Goal: Information Seeking & Learning: Learn about a topic

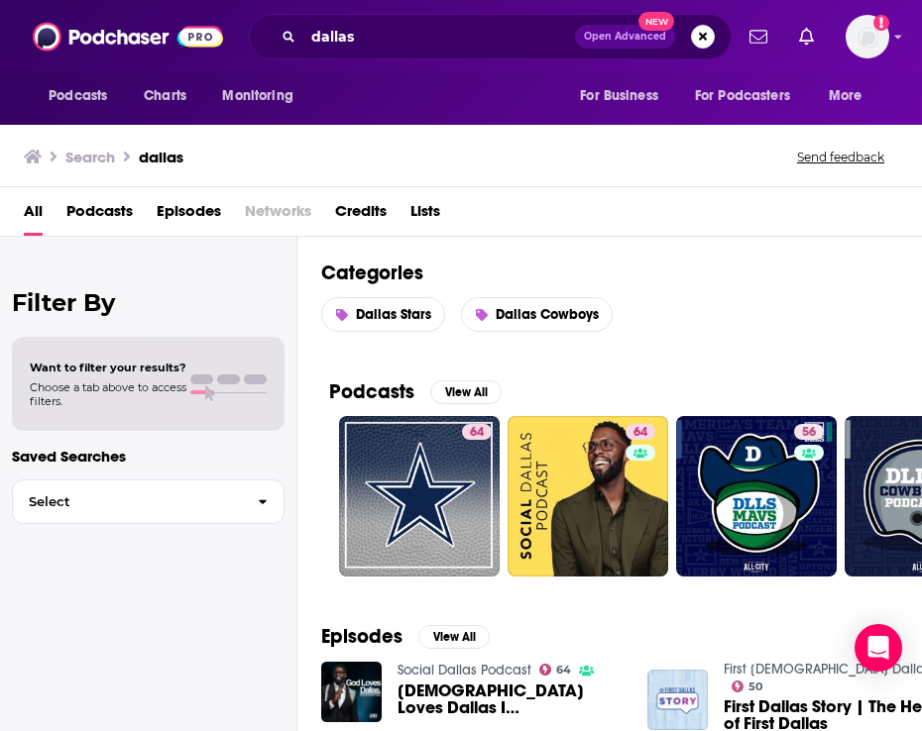
click at [401, 19] on div "dallas Open Advanced New" at bounding box center [490, 37] width 483 height 46
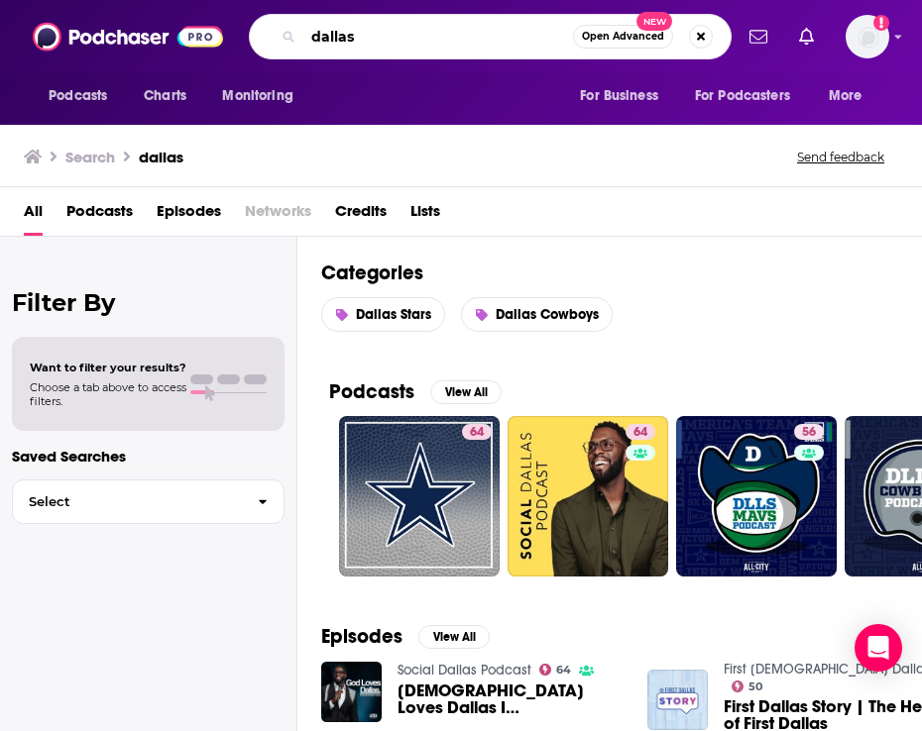
drag, startPoint x: 391, startPoint y: 38, endPoint x: 233, endPoint y: 24, distance: 159.2
click at [237, 27] on div "Podcasts Charts Monitoring dallas Open Advanced New For Business For Podcasters…" at bounding box center [482, 37] width 499 height 46
type input "consumate athlete"
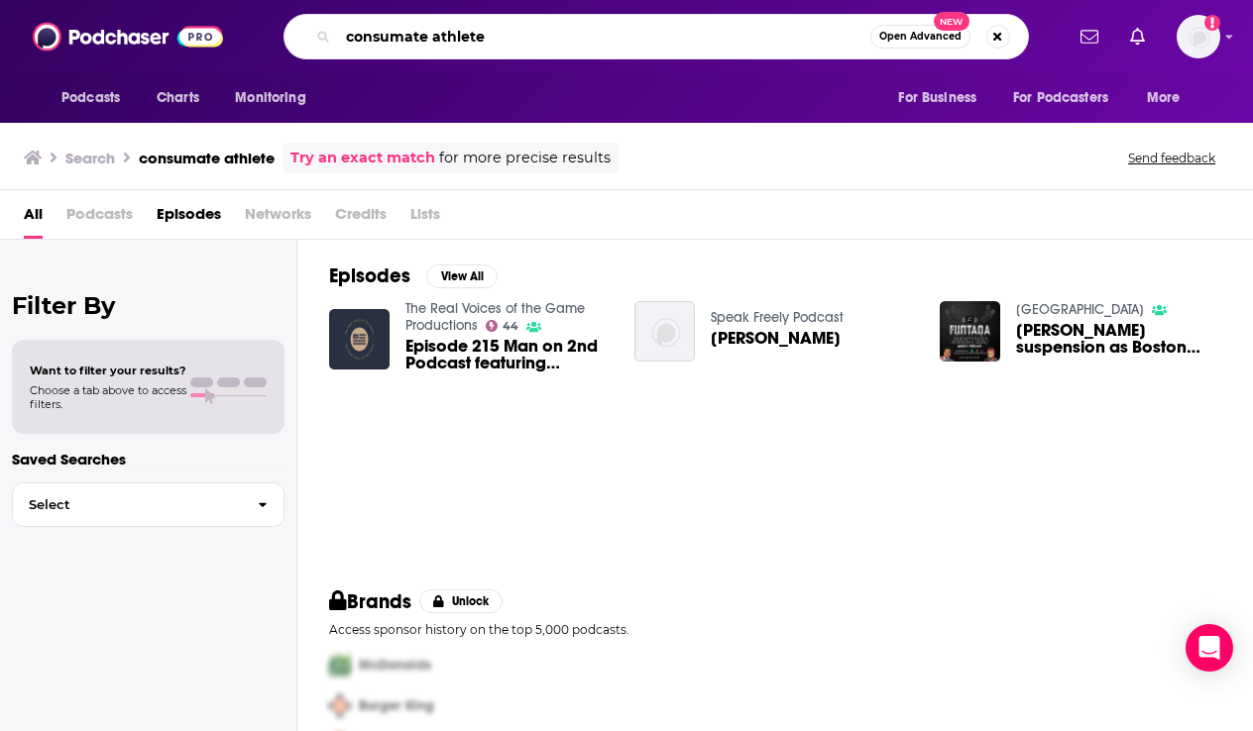
drag, startPoint x: 526, startPoint y: 42, endPoint x: 311, endPoint y: 7, distance: 217.9
click at [311, 7] on div "Podcasts Charts Monitoring consumate athlete Open Advanced New For Business For…" at bounding box center [626, 36] width 1253 height 73
click at [114, 39] on img at bounding box center [128, 37] width 190 height 38
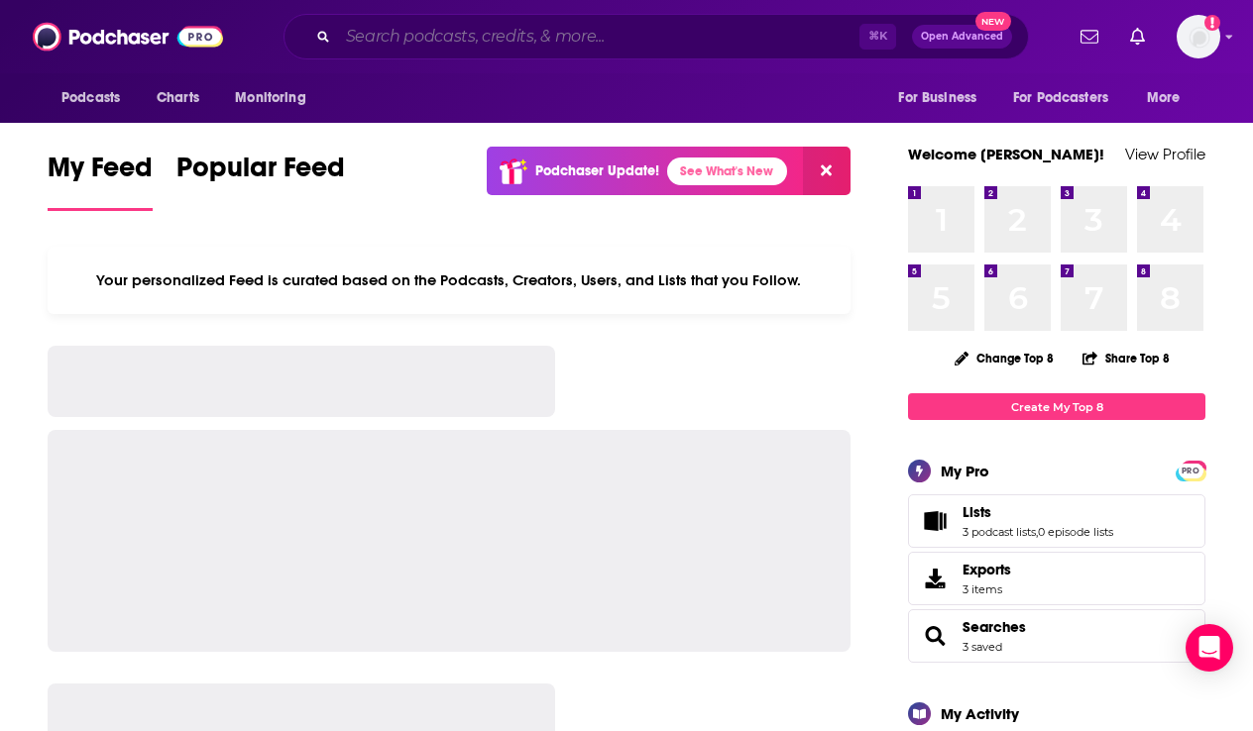
click at [422, 40] on input "Search podcasts, credits, & more..." at bounding box center [598, 37] width 521 height 32
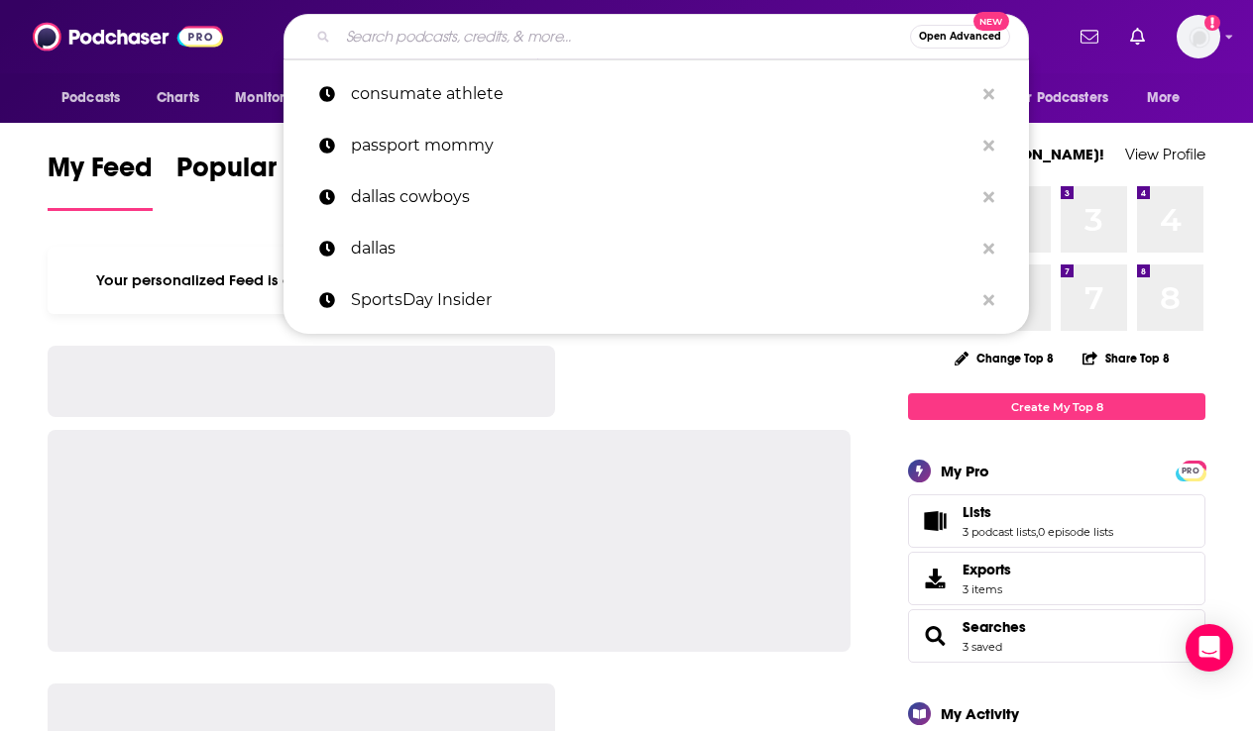
paste input "consumate athlete"
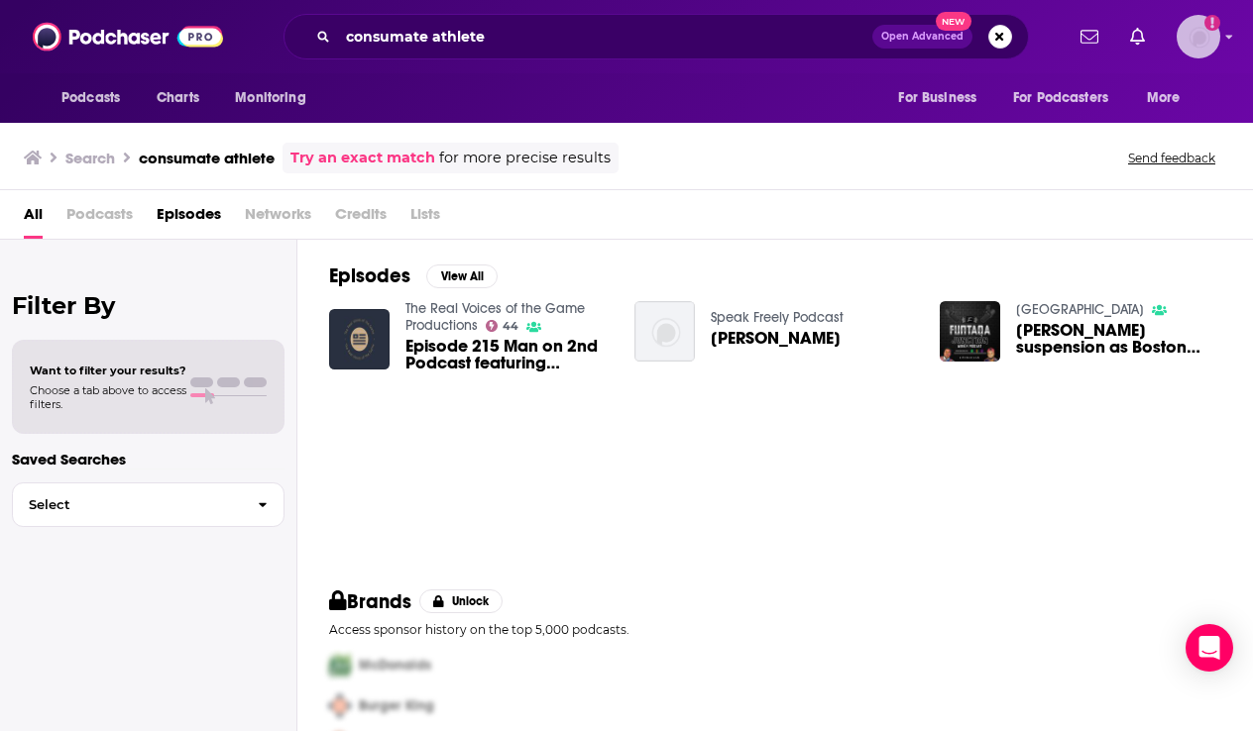
click at [921, 31] on img "Logged in as oliviaschaefers" at bounding box center [1198, 37] width 44 height 44
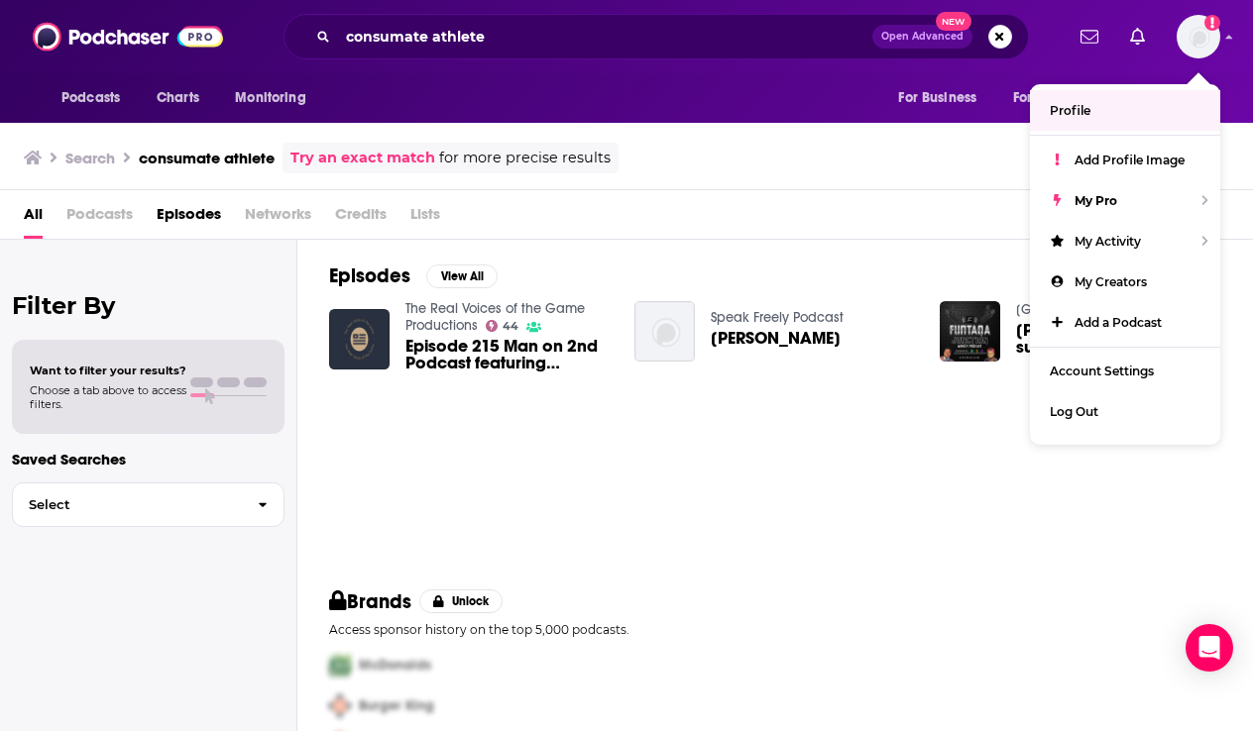
click at [647, 58] on div "consumate athlete Open Advanced New" at bounding box center [655, 37] width 745 height 46
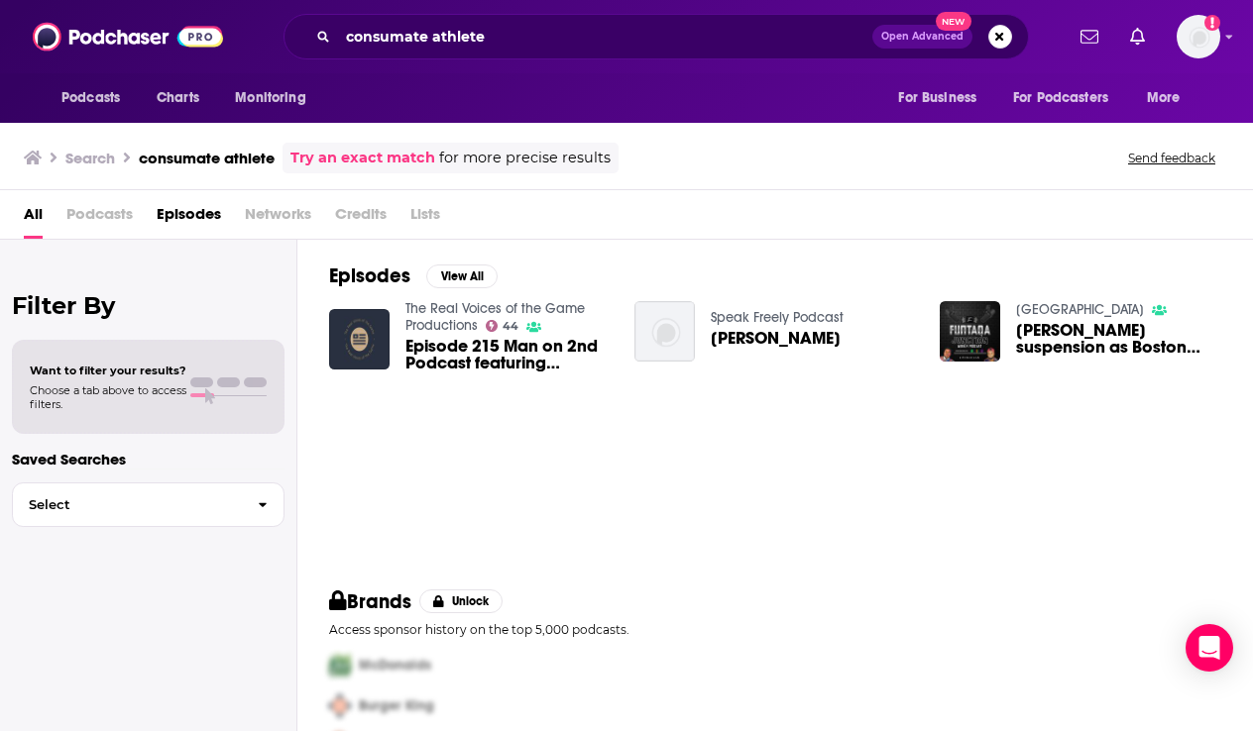
click at [231, 160] on h3 "consumate athlete" at bounding box center [207, 158] width 136 height 19
click at [433, 41] on input "consumate athlete" at bounding box center [605, 37] width 534 height 32
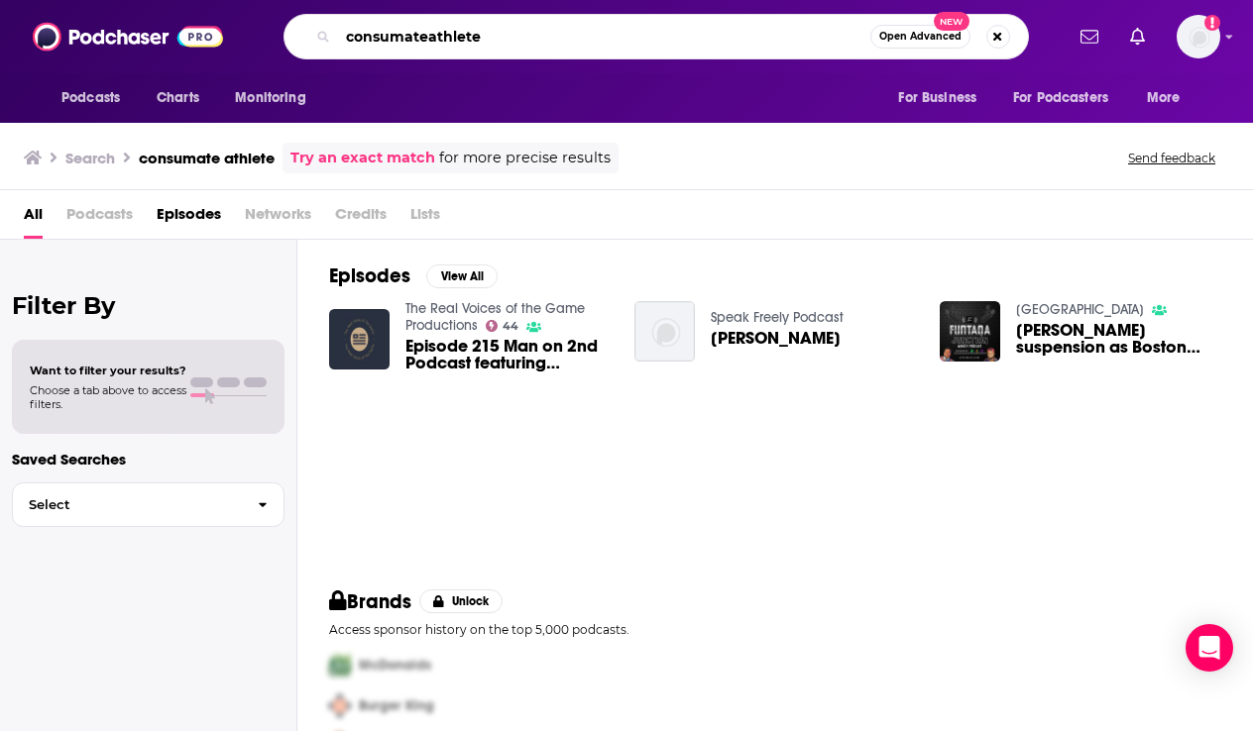
type input "consumateathlete"
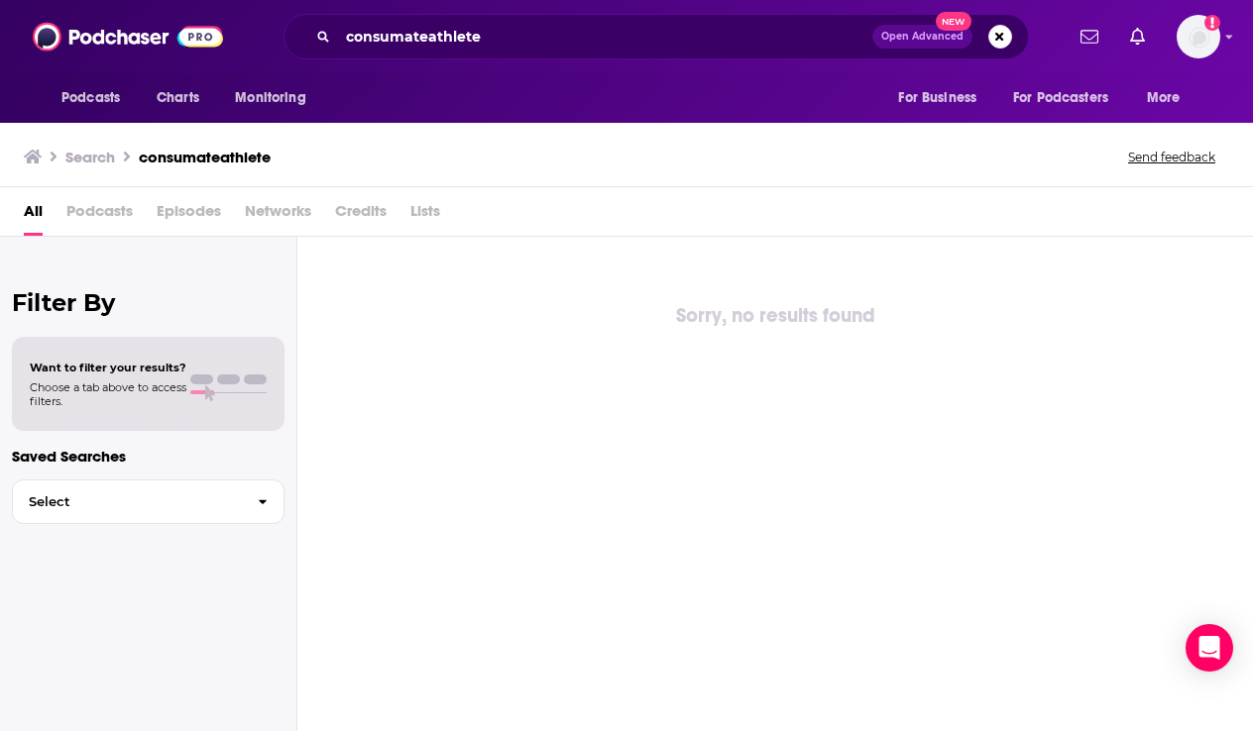
click at [110, 220] on span "Podcasts" at bounding box center [99, 215] width 66 height 41
click at [101, 214] on span "Podcasts" at bounding box center [99, 215] width 66 height 41
click at [21, 216] on div "All Podcasts Episodes Networks Credits Lists" at bounding box center [626, 212] width 1253 height 50
click at [36, 216] on span "All" at bounding box center [33, 215] width 19 height 41
click at [499, 28] on input "consumateathlete" at bounding box center [605, 37] width 534 height 32
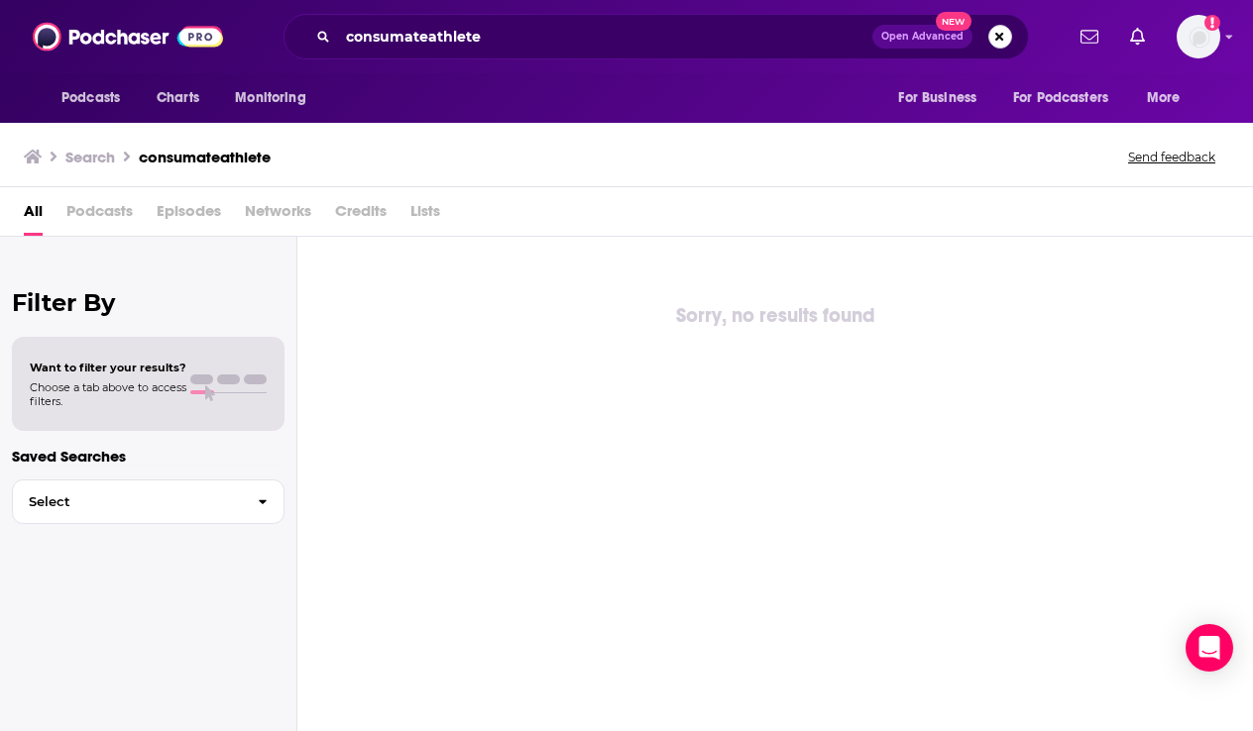
click at [921, 45] on button "Search podcasts, credits, & more..." at bounding box center [1000, 37] width 24 height 24
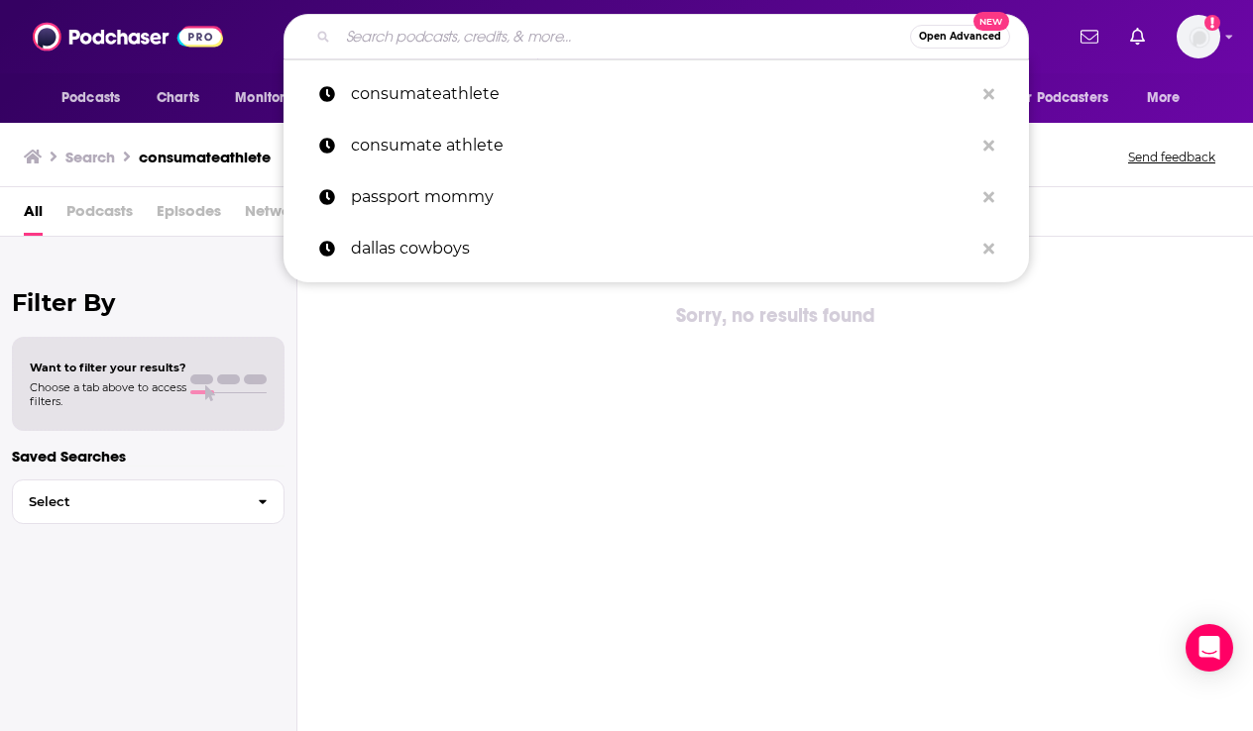
click at [229, 33] on div "Podcasts Charts Monitoring Open Advanced New consumateathlete consumate athlete…" at bounding box center [626, 36] width 1253 height 73
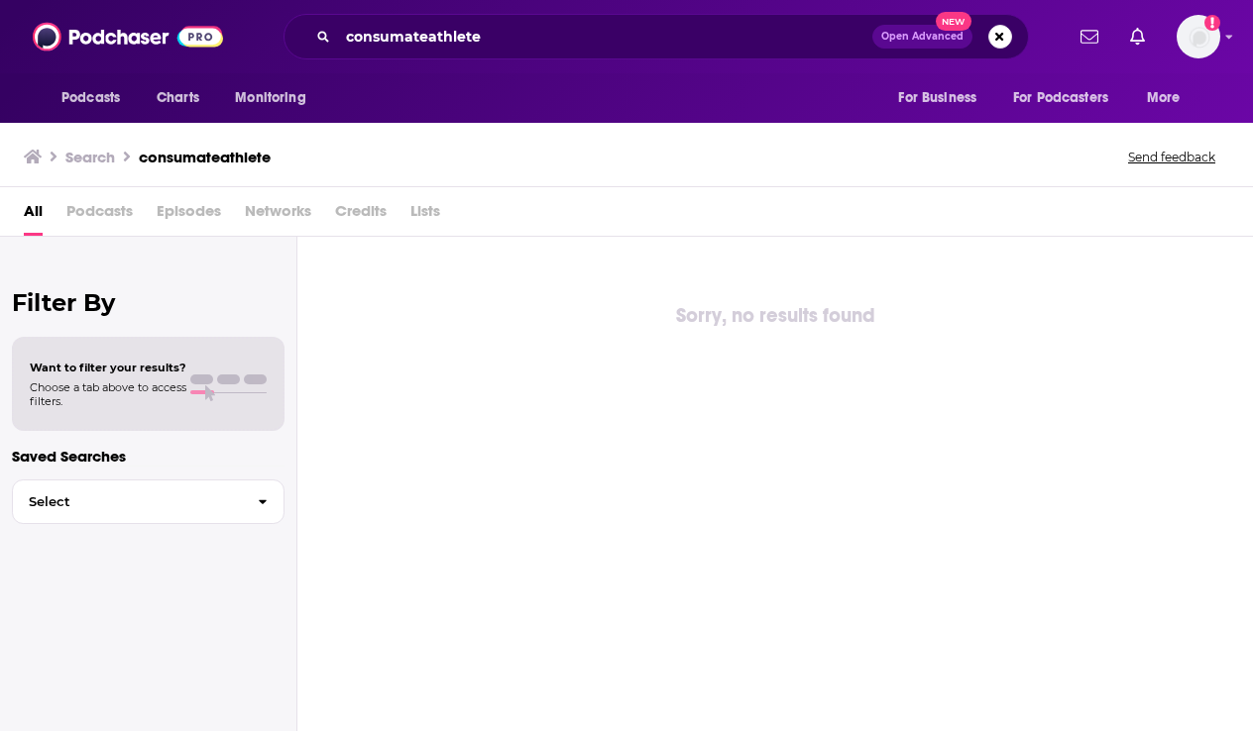
click at [111, 16] on div "Podcasts Charts Monitoring consumateathlete Open Advanced New For Business For …" at bounding box center [626, 36] width 1253 height 73
click at [116, 33] on img at bounding box center [128, 37] width 190 height 38
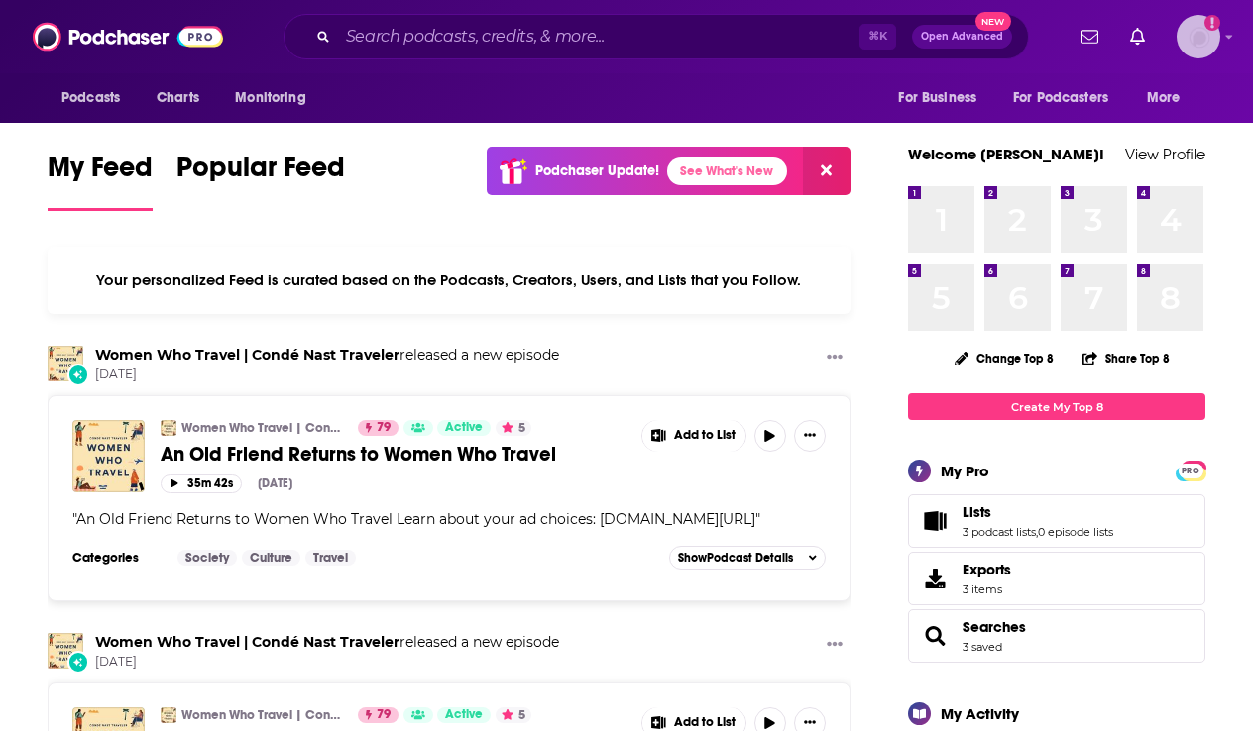
click at [1191, 50] on img "Logged in as oliviaschaefers" at bounding box center [1198, 37] width 44 height 44
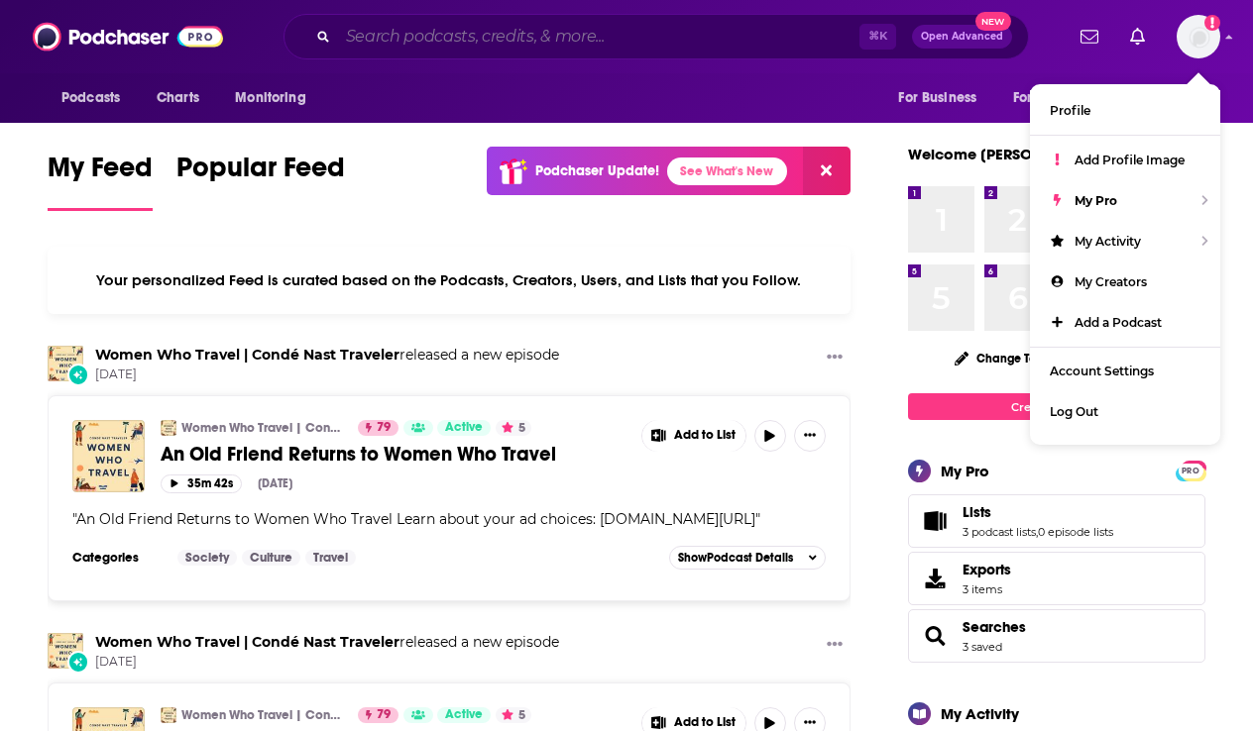
click at [386, 51] on input "Search podcasts, credits, & more..." at bounding box center [598, 37] width 521 height 32
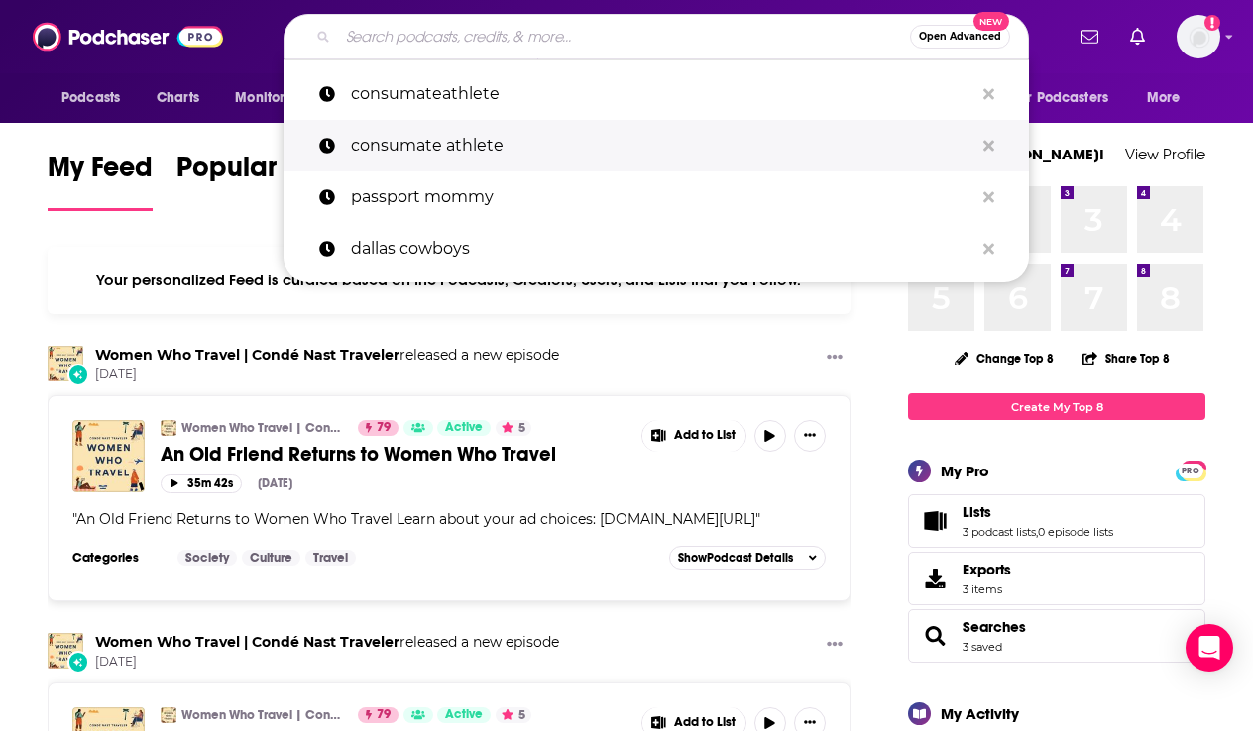
click at [397, 154] on p "consumate athlete" at bounding box center [662, 146] width 622 height 52
type input "consumate athlete"
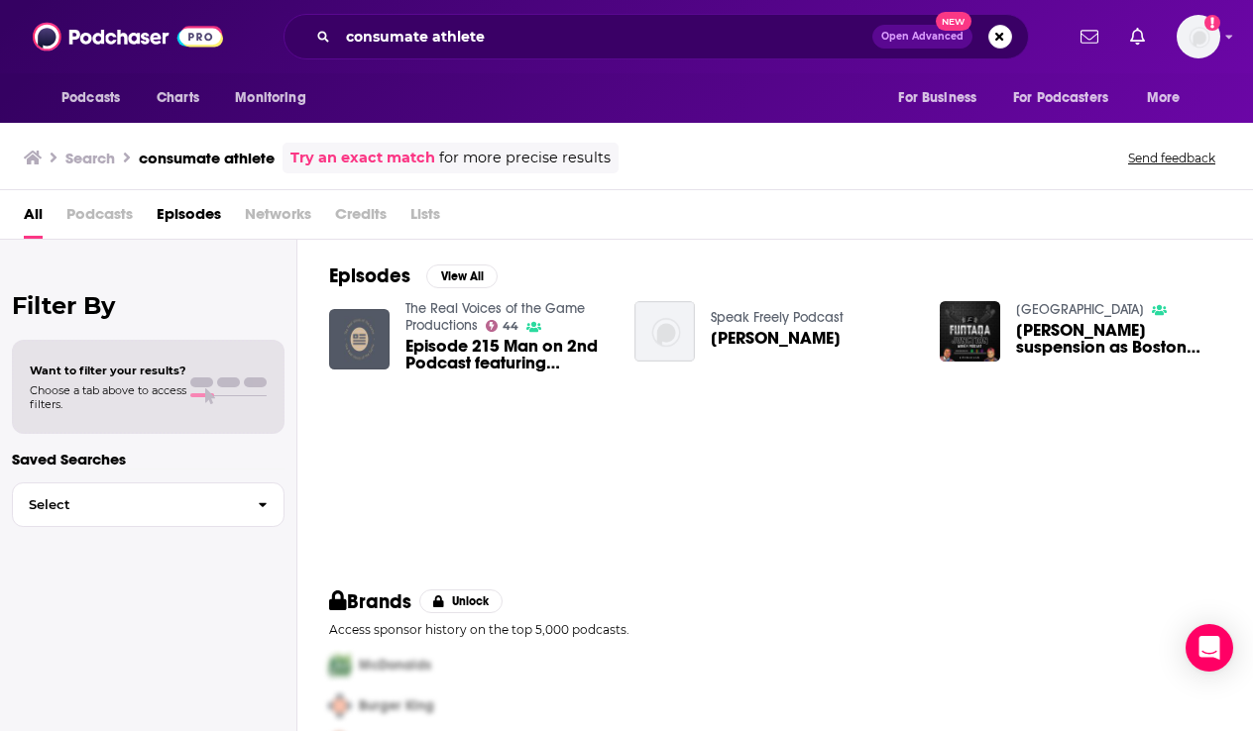
click at [377, 326] on img "Episode 215 Man on 2nd Podcast featuring Alejandro Puig with Joe Frisaro and Da…" at bounding box center [359, 339] width 60 height 60
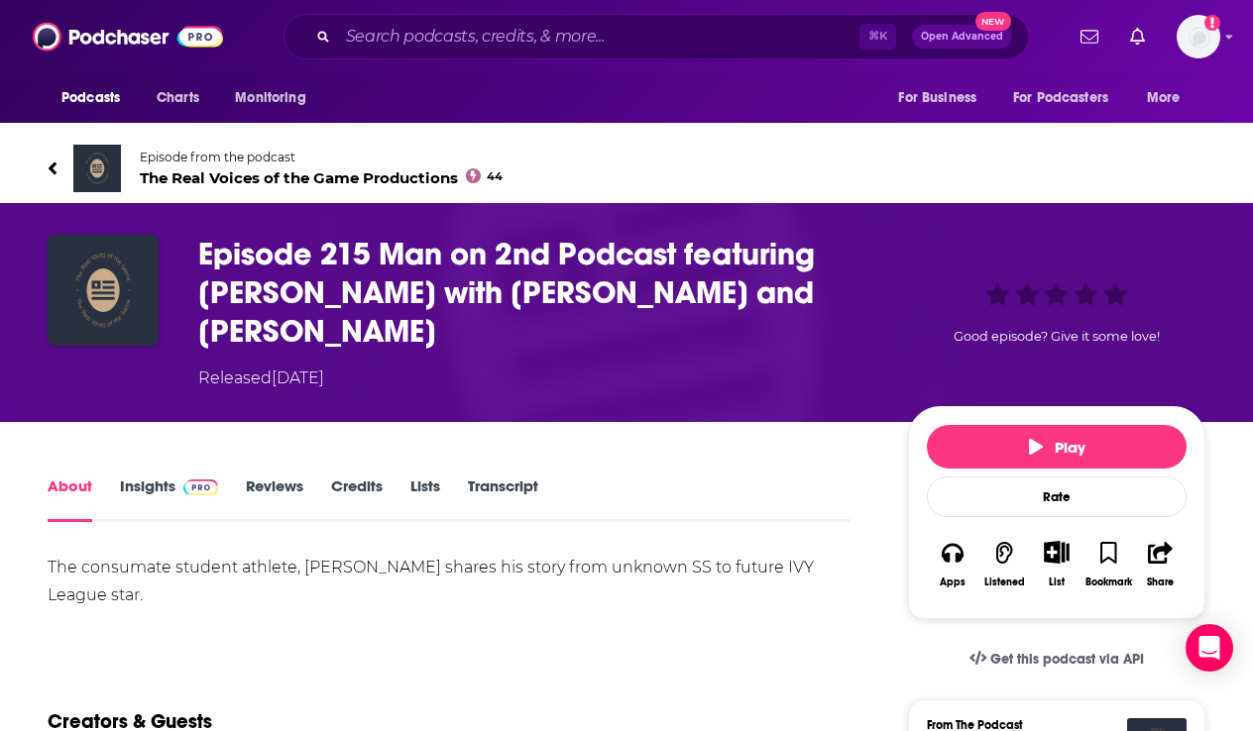
click at [342, 268] on h1 "Episode 215 Man on 2nd Podcast featuring [PERSON_NAME] with [PERSON_NAME] and […" at bounding box center [537, 293] width 678 height 116
click at [173, 157] on span "Episode from the podcast" at bounding box center [321, 157] width 363 height 15
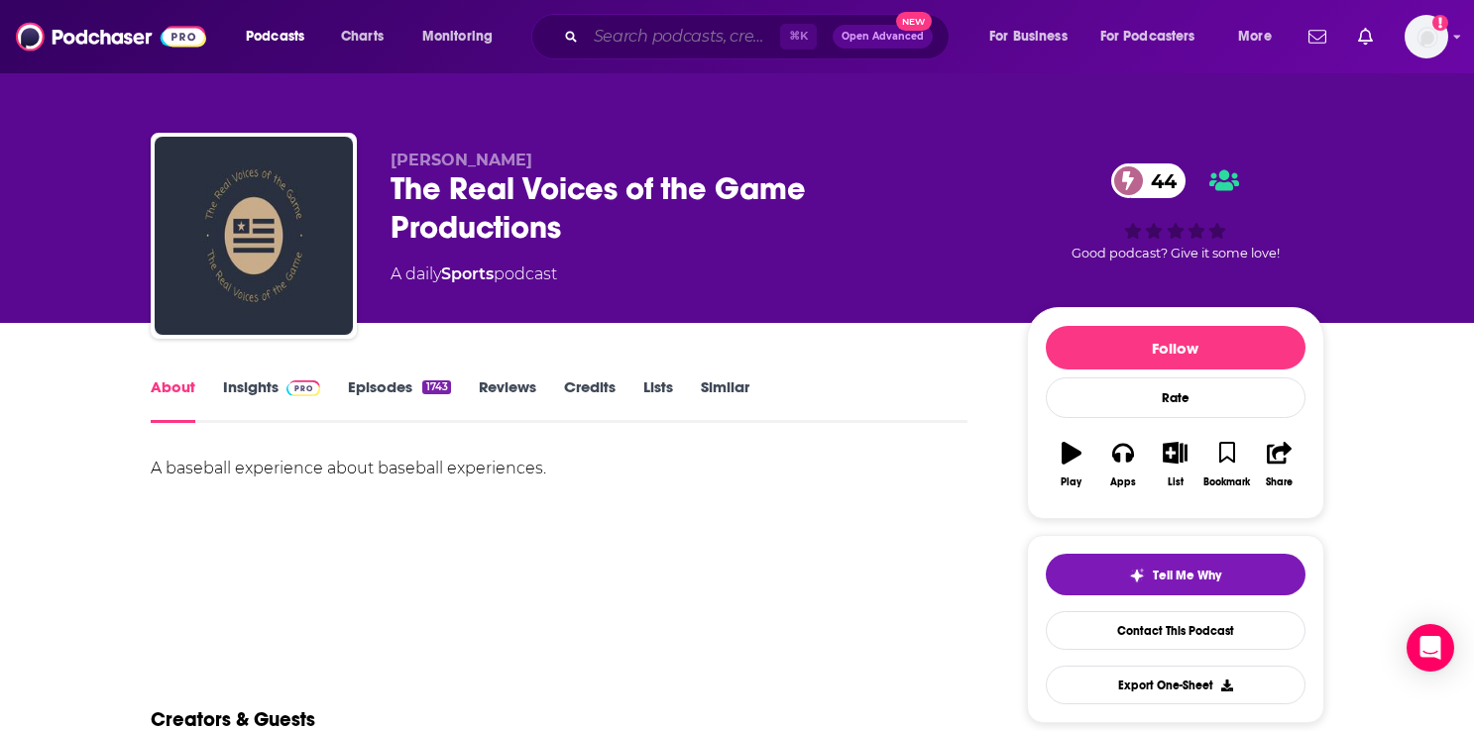
click at [655, 48] on input "Search podcasts, credits, & more..." at bounding box center [683, 37] width 194 height 32
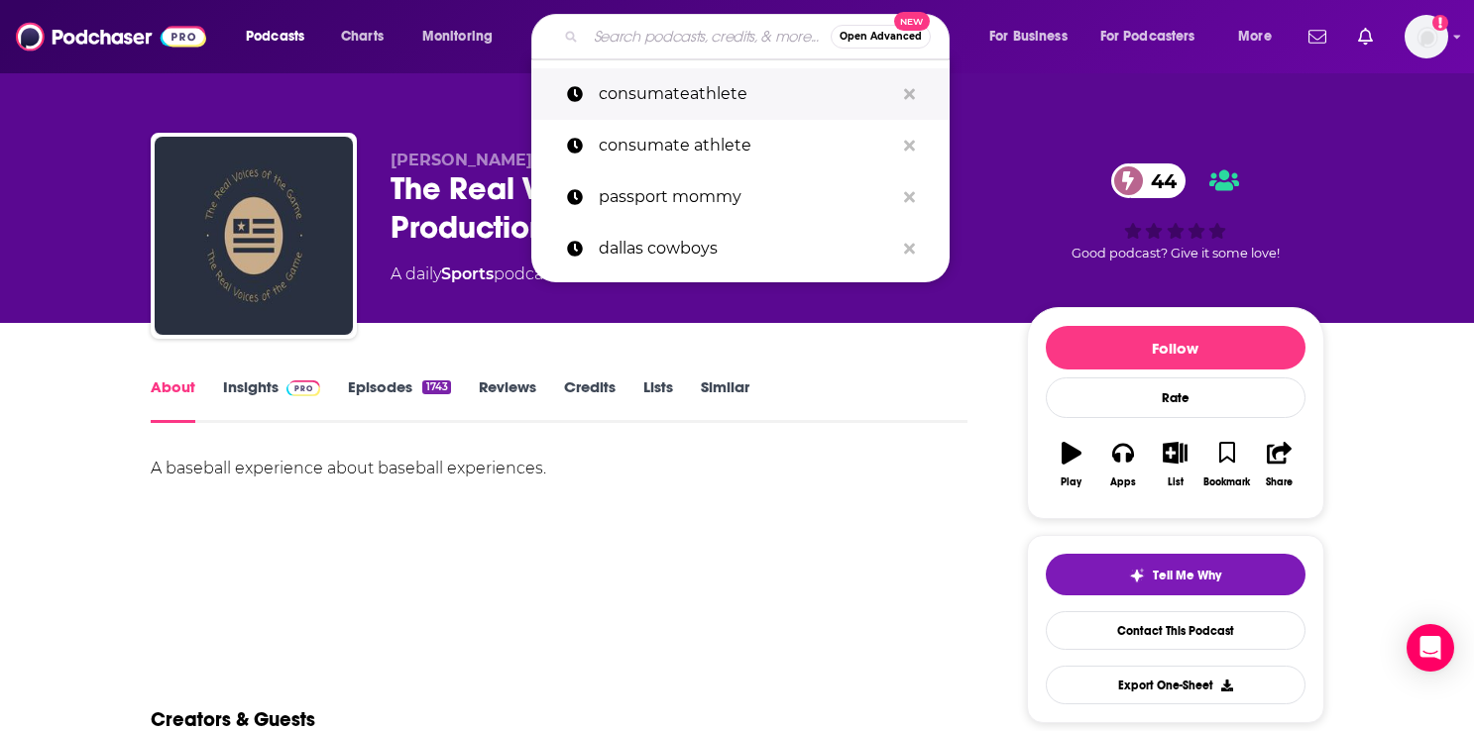
click at [629, 92] on p "consumateathlete" at bounding box center [746, 94] width 295 height 52
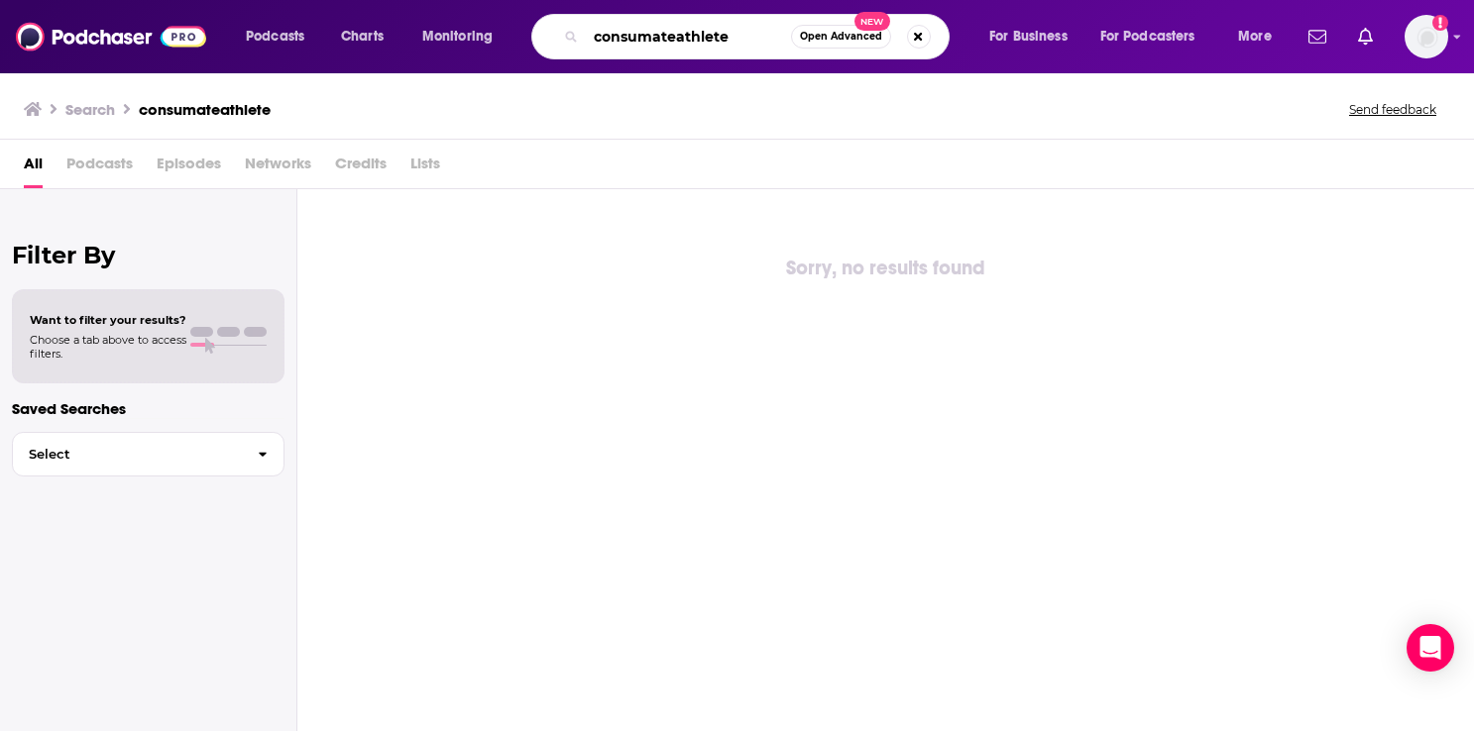
click at [730, 34] on input "consumateathlete" at bounding box center [688, 37] width 205 height 32
drag, startPoint x: 749, startPoint y: 34, endPoint x: 460, endPoint y: -31, distance: 296.5
click at [460, 0] on html "Podcasts Charts Monitoring consumateathlete Open Advanced New For Business For …" at bounding box center [737, 365] width 1474 height 731
paste input "mate"
type input "consummate athlete"
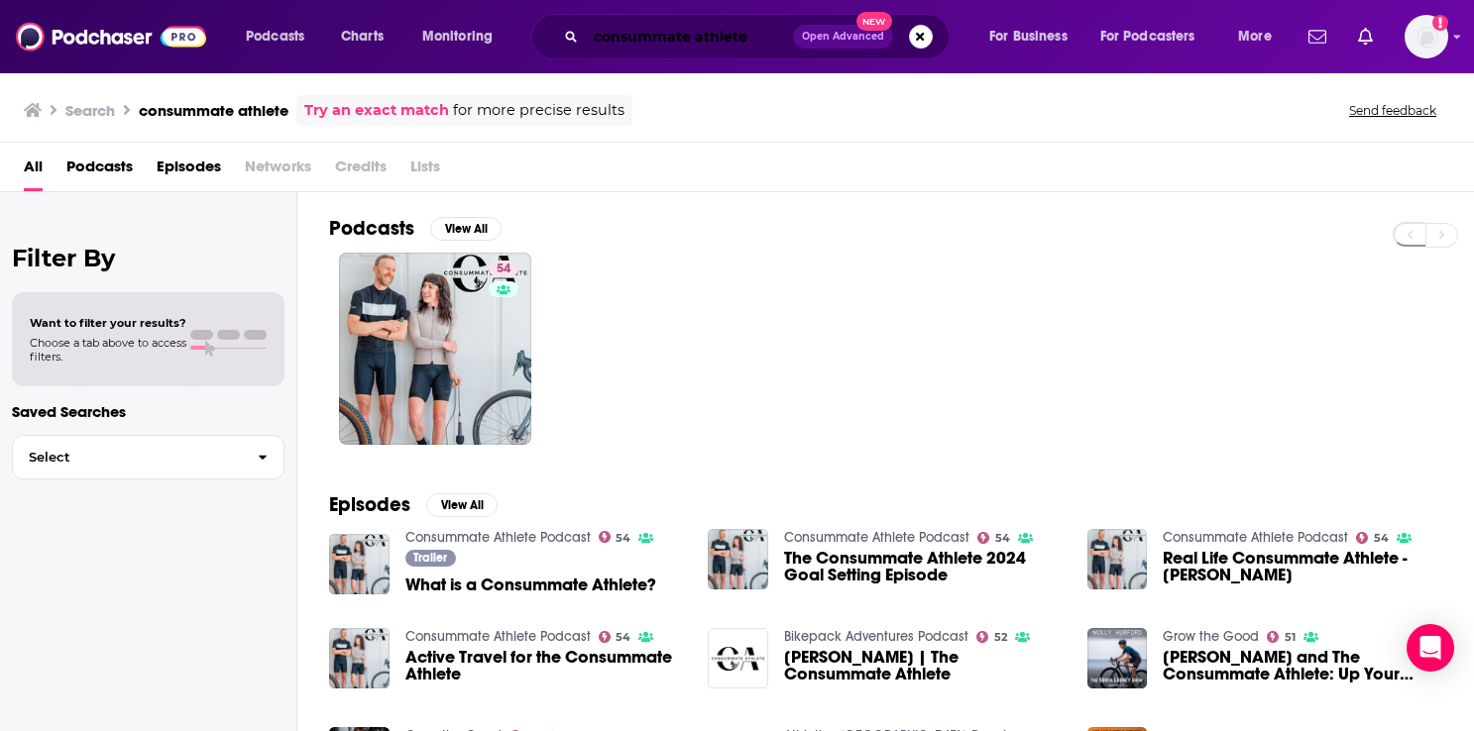
click at [745, 41] on input "consummate athlete" at bounding box center [689, 37] width 207 height 32
click at [352, 234] on h2 "Podcasts" at bounding box center [371, 228] width 85 height 25
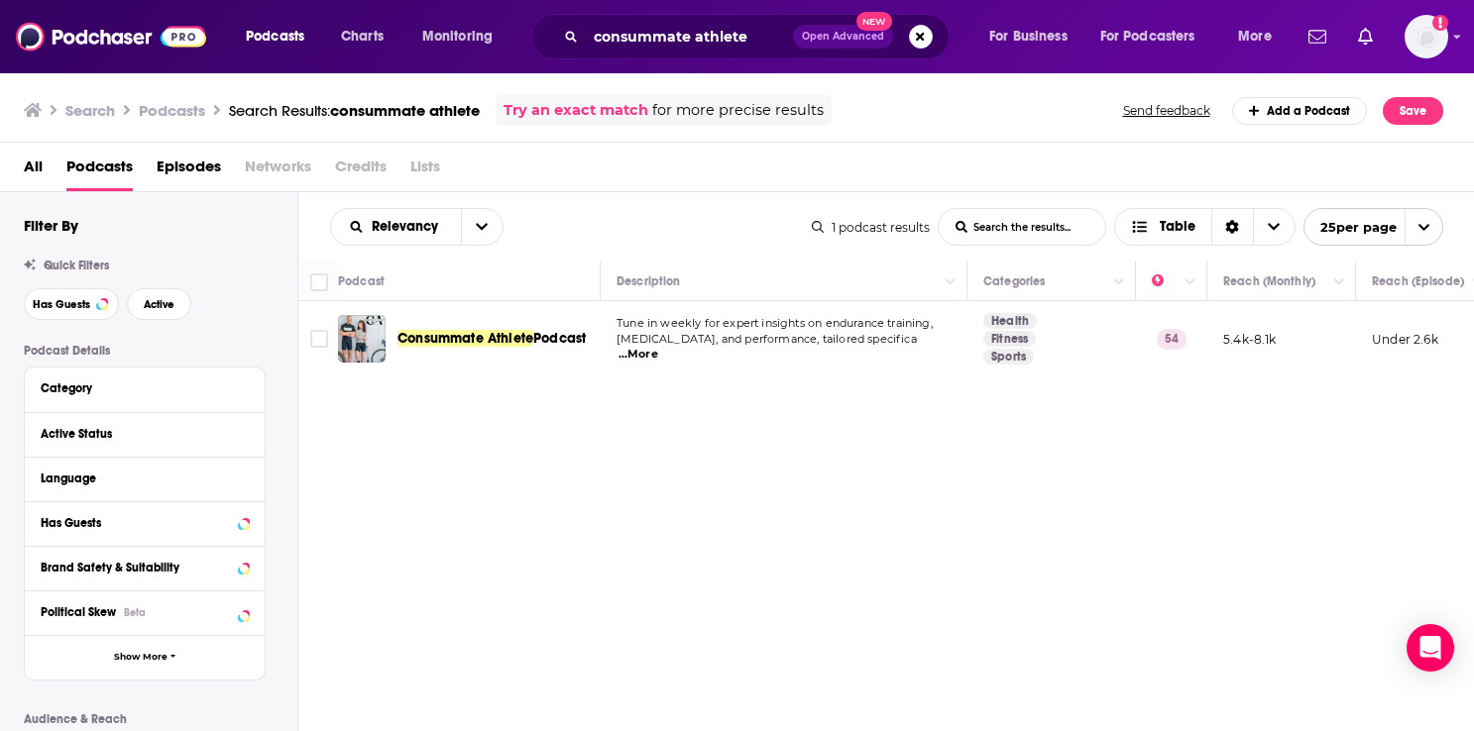
click at [543, 535] on div "Relevancy List Search Input Search the results... Table 1 podcast results List …" at bounding box center [886, 522] width 1176 height 661
click at [503, 338] on span "Consummate Athlete" at bounding box center [465, 338] width 136 height 17
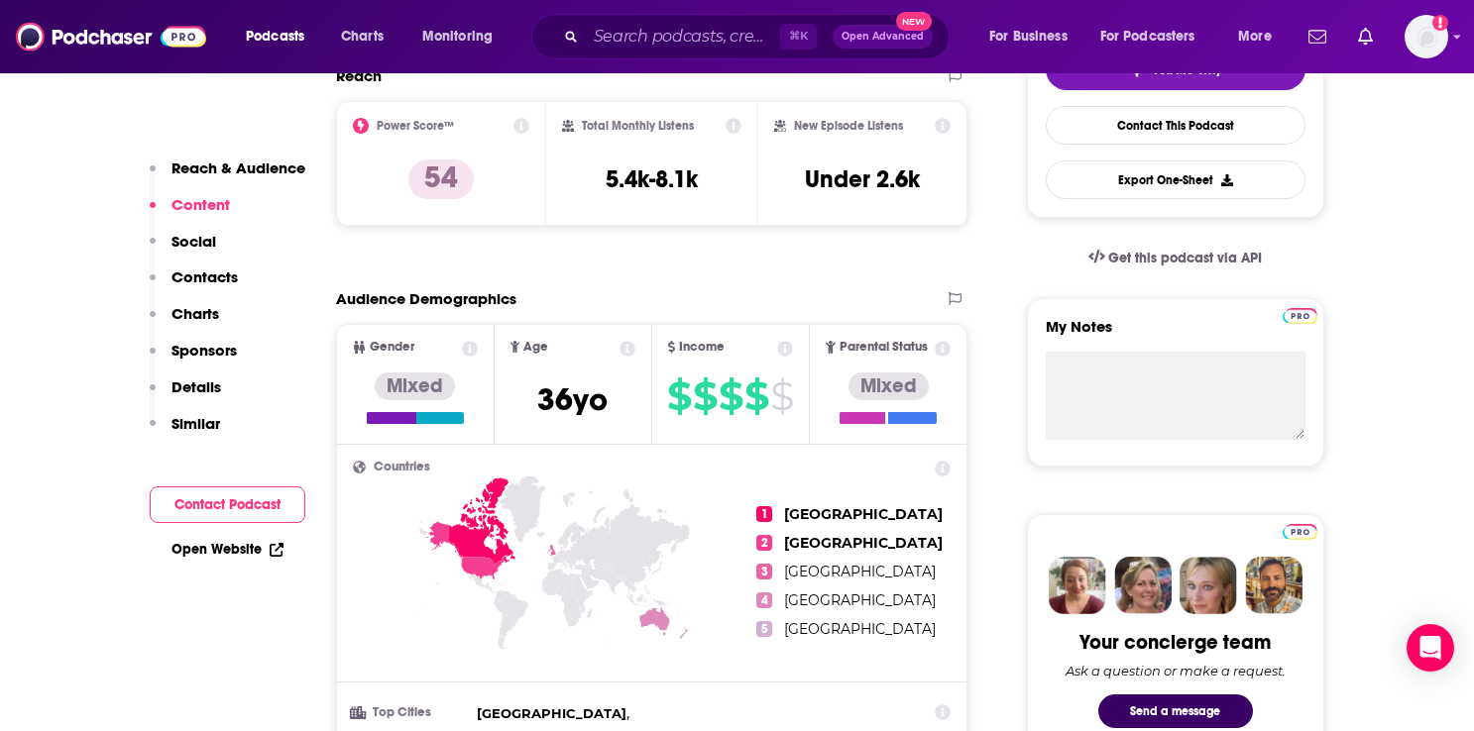
scroll to position [400, 0]
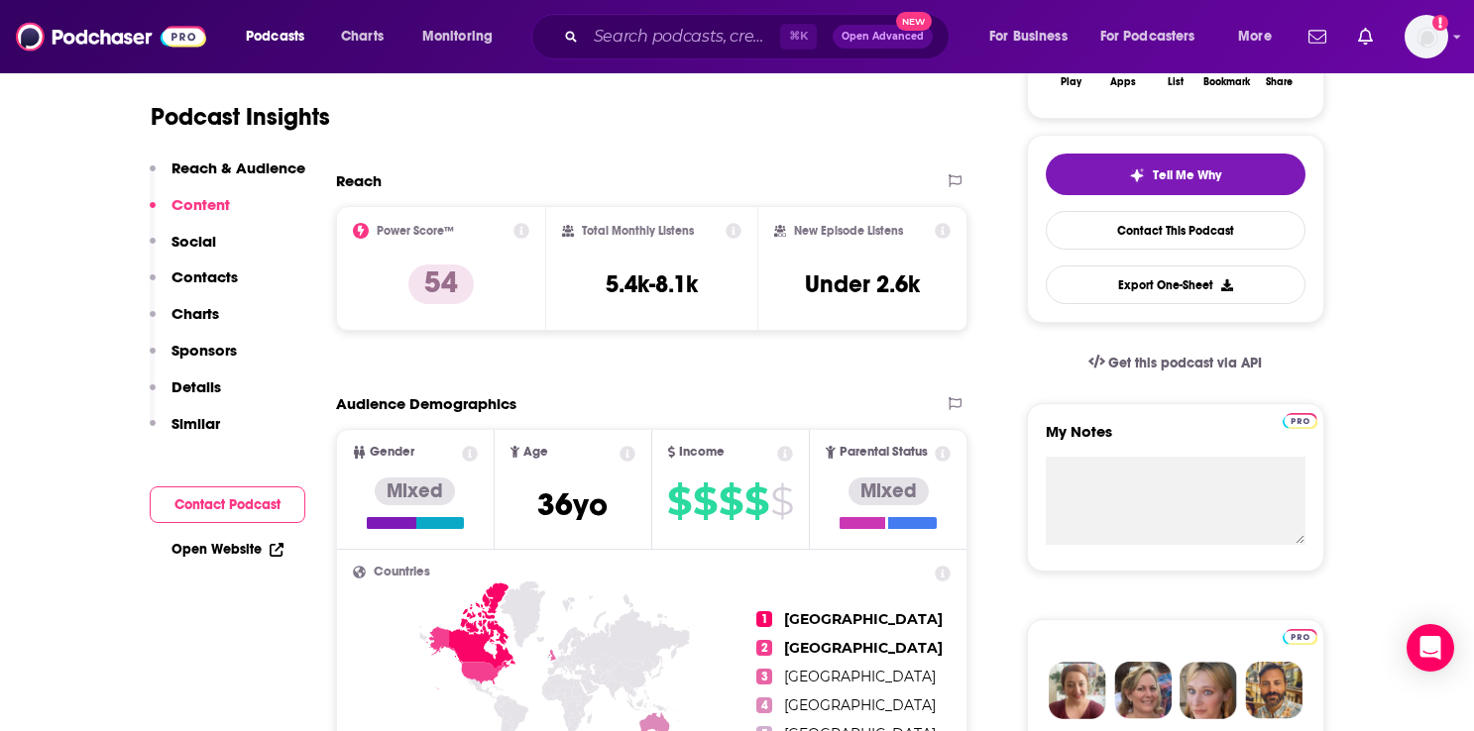
click at [604, 286] on div "Total Monthly Listens 5.4k-8.1k" at bounding box center [651, 268] width 179 height 91
drag, startPoint x: 592, startPoint y: 287, endPoint x: 703, endPoint y: 287, distance: 111.0
click at [703, 287] on div "Total Monthly Listens 5.4k-8.1k" at bounding box center [651, 268] width 179 height 91
click at [693, 35] on input "Search podcasts, credits, & more..." at bounding box center [683, 37] width 194 height 32
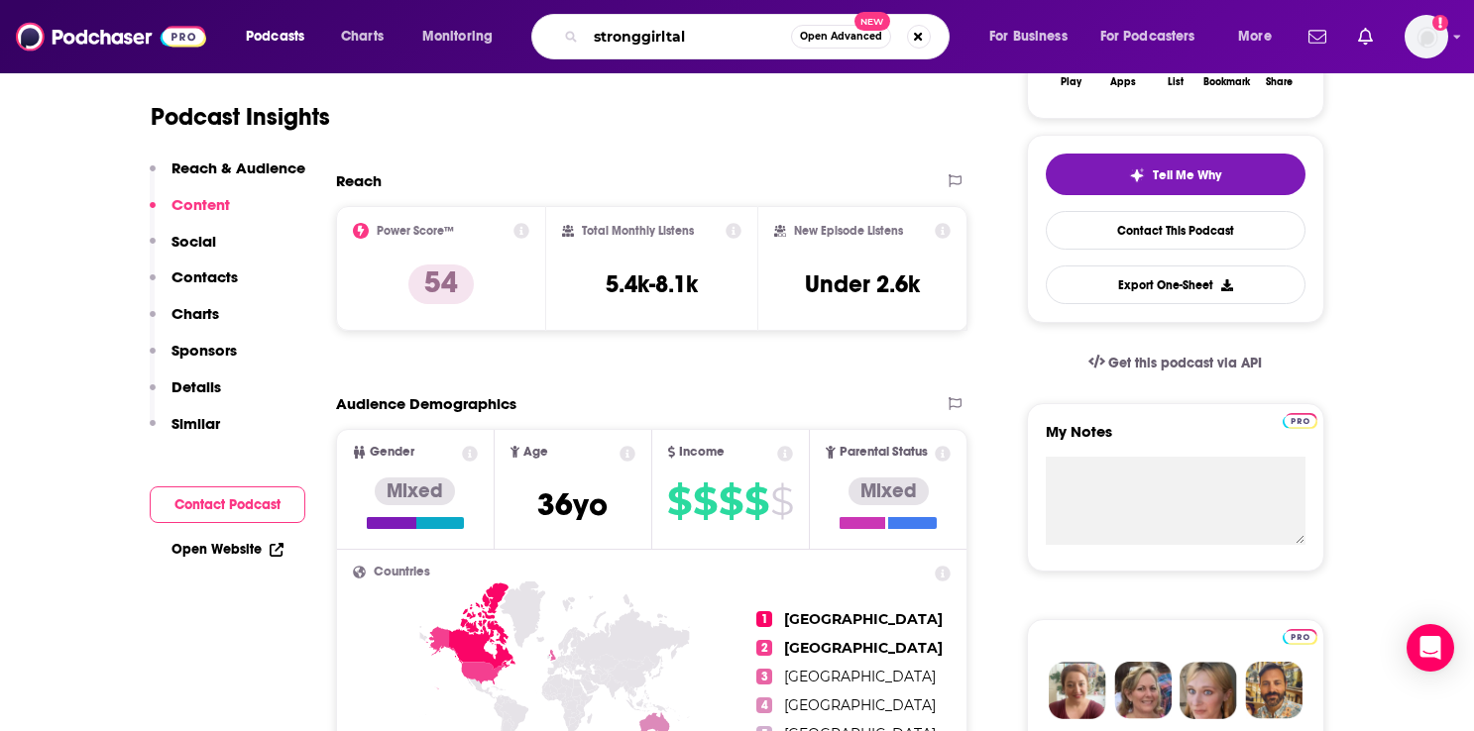
type input "stronggirltalk"
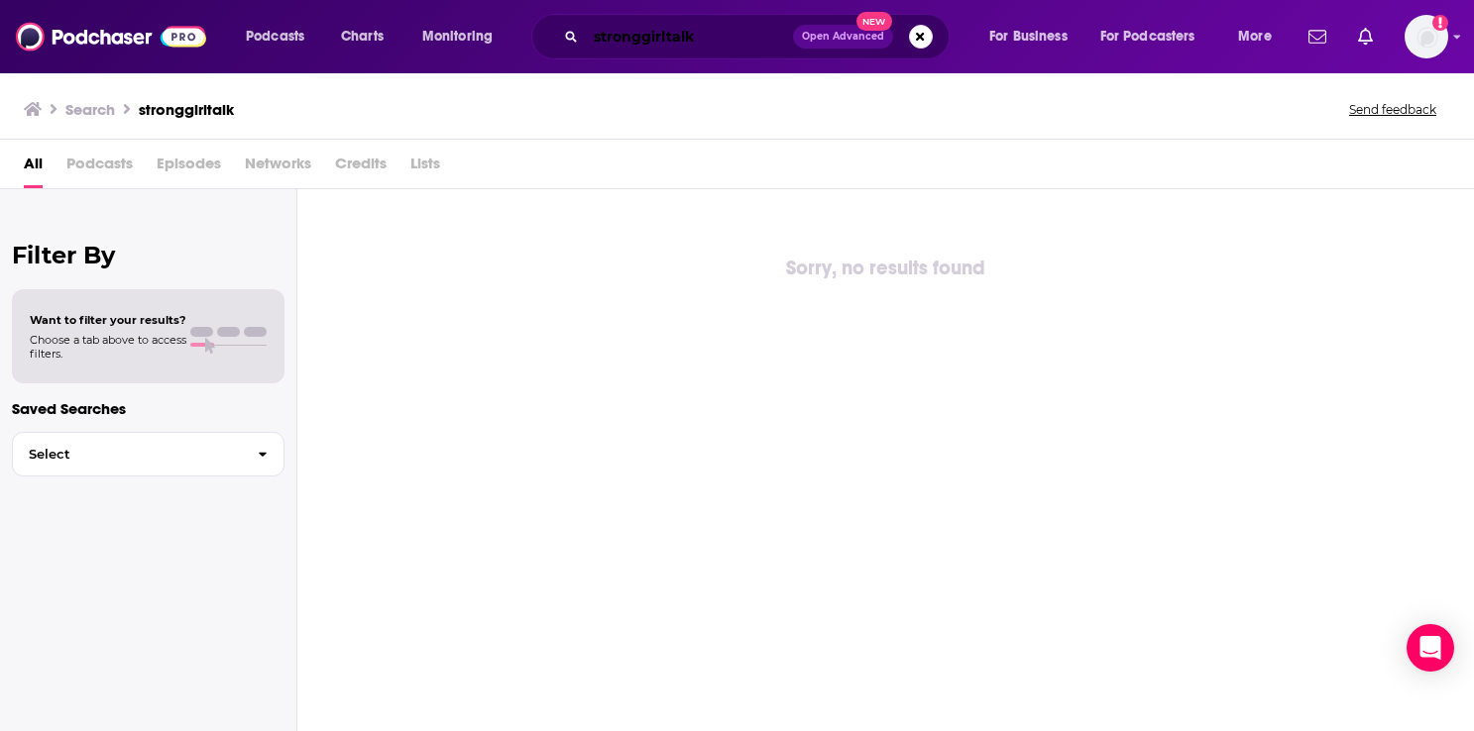
click at [635, 45] on input "stronggirltalk" at bounding box center [689, 37] width 207 height 32
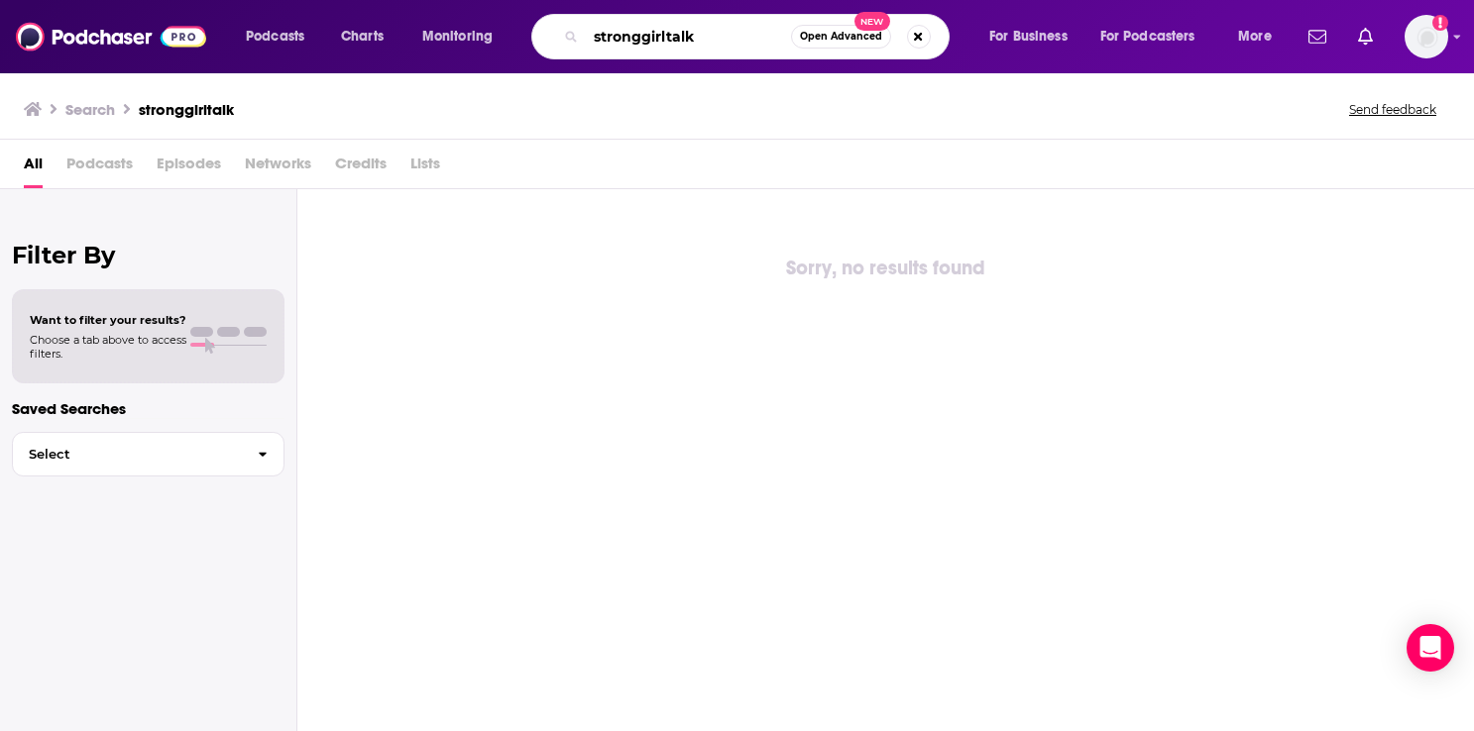
click at [643, 38] on input "stronggirltalk" at bounding box center [688, 37] width 205 height 32
click at [673, 36] on input "strong girltalk" at bounding box center [688, 37] width 205 height 32
type input "strong girl talk"
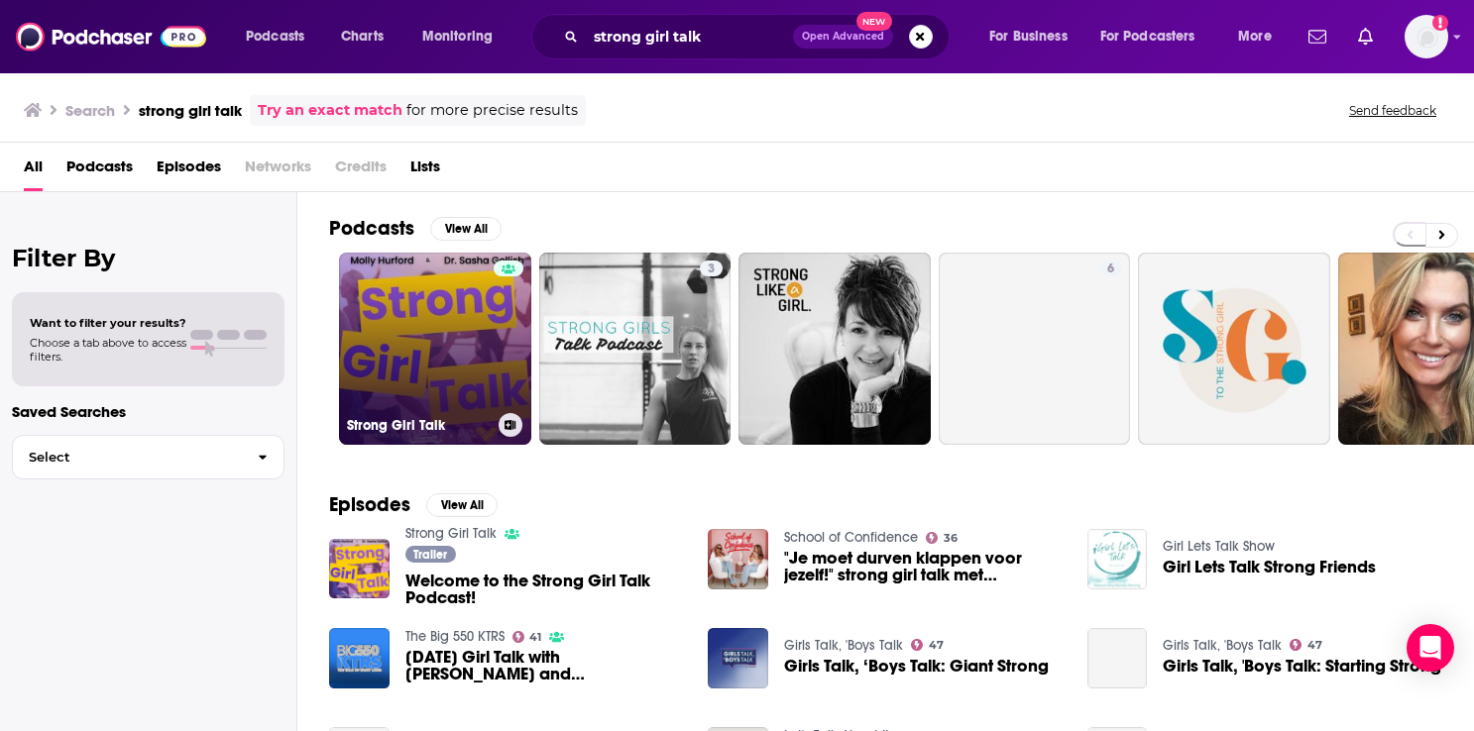
click at [408, 341] on link "Strong Girl Talk" at bounding box center [435, 349] width 192 height 192
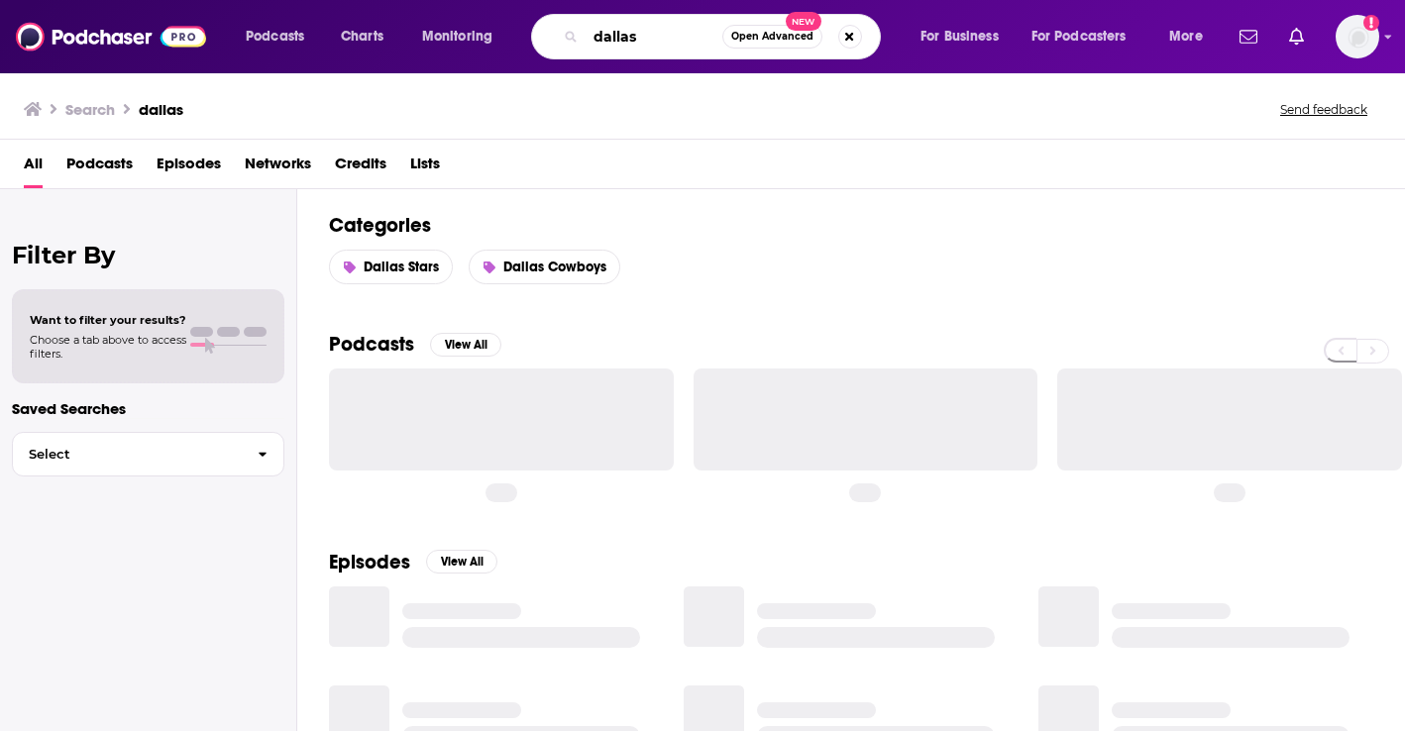
drag, startPoint x: 648, startPoint y: 38, endPoint x: 562, endPoint y: 30, distance: 86.6
click at [562, 33] on div "dallas Open Advanced New" at bounding box center [706, 37] width 350 height 46
paste input "Passport Mommy"
type input "Passport Mommy"
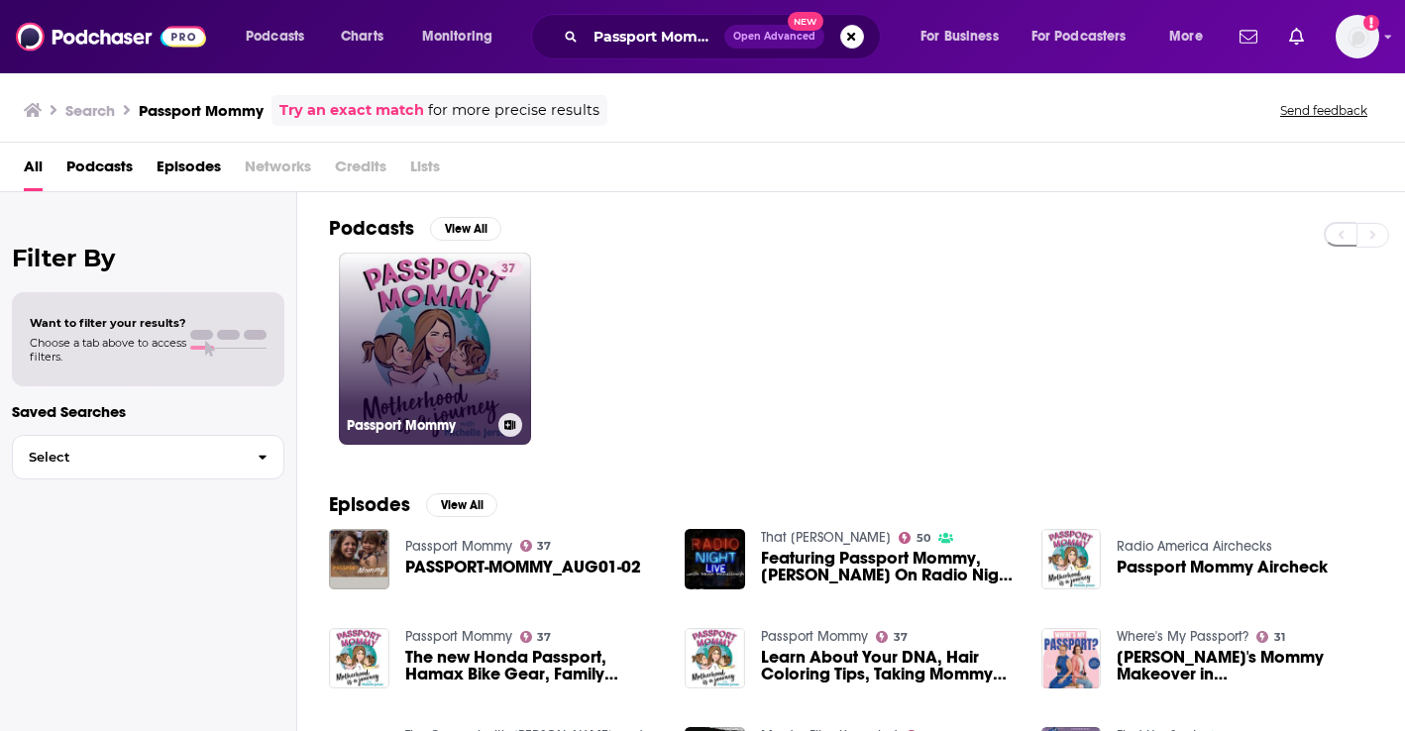
click at [443, 346] on link "37 Passport Mommy" at bounding box center [435, 349] width 192 height 192
